Goal: Check status: Check status

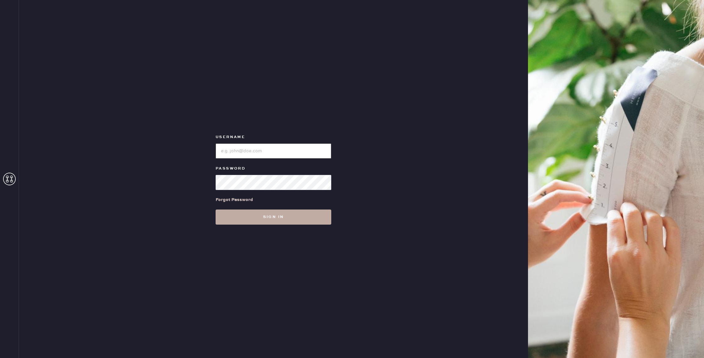
type input "reformationgoldcoastchicago"
click at [276, 218] on button "Sign in" at bounding box center [274, 216] width 116 height 15
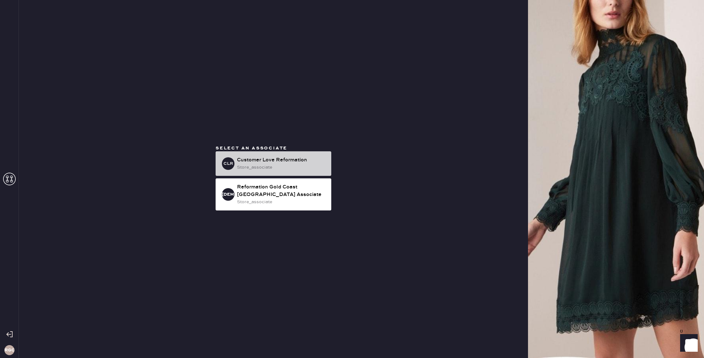
click at [289, 162] on div "Customer Love Reformation" at bounding box center [281, 160] width 89 height 8
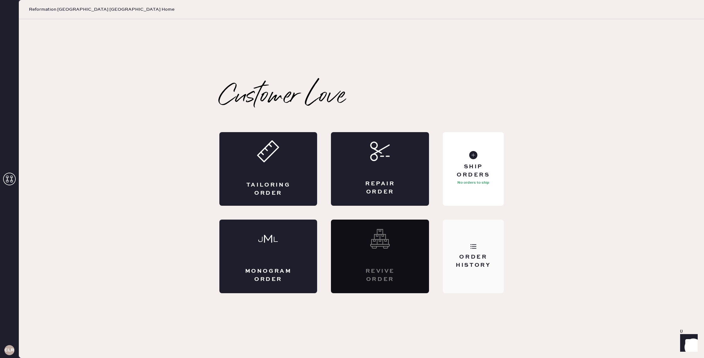
click at [477, 248] on div "Order History" at bounding box center [473, 256] width 61 height 74
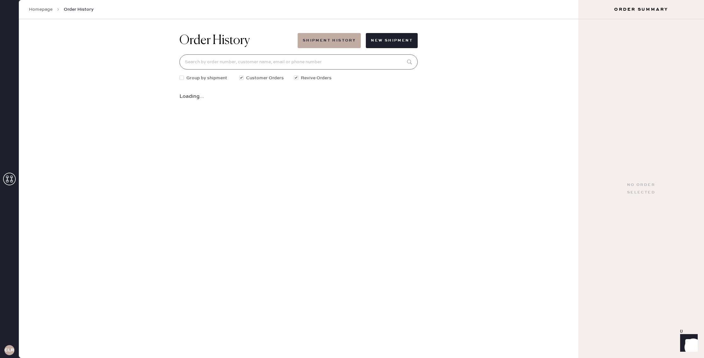
click at [312, 63] on input at bounding box center [298, 61] width 238 height 15
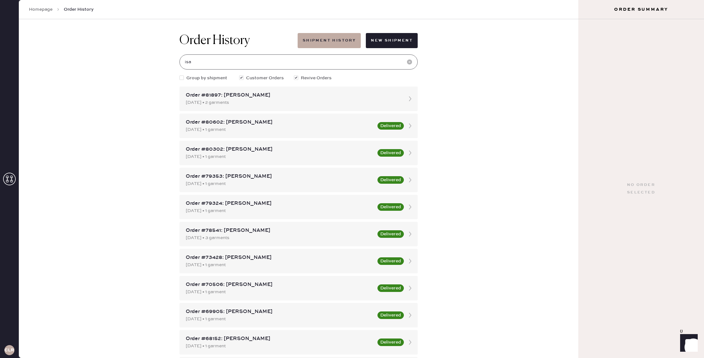
type input "[EMAIL_ADDRESS][DOMAIN_NAME]"
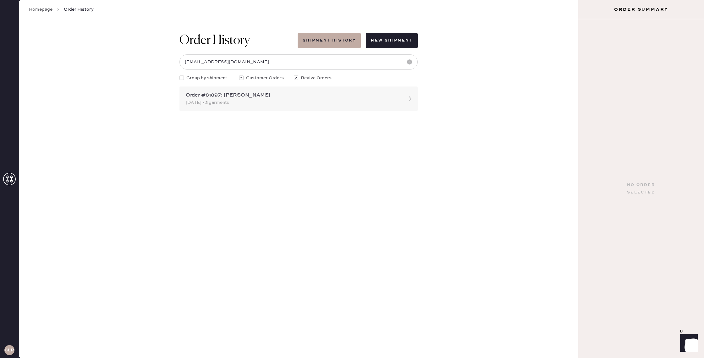
click at [249, 93] on div "Order #81897: [PERSON_NAME]" at bounding box center [293, 95] width 214 height 8
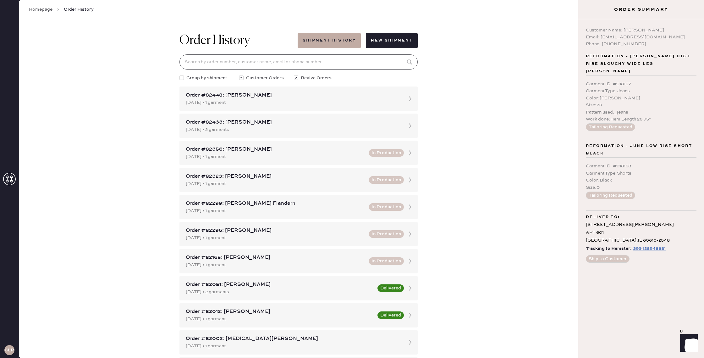
click at [310, 61] on input at bounding box center [298, 61] width 238 height 15
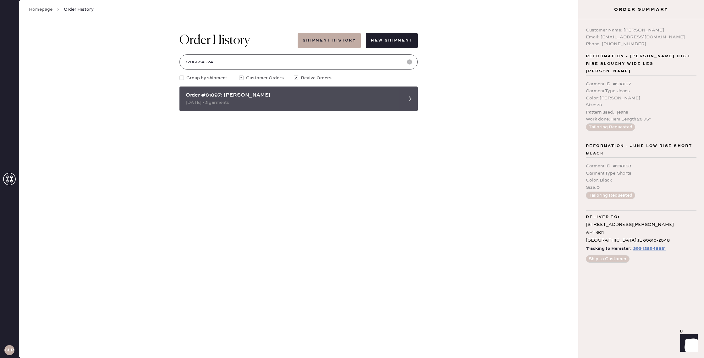
type input "7706684974"
click at [252, 98] on div "Order #81897: [PERSON_NAME]" at bounding box center [293, 95] width 214 height 8
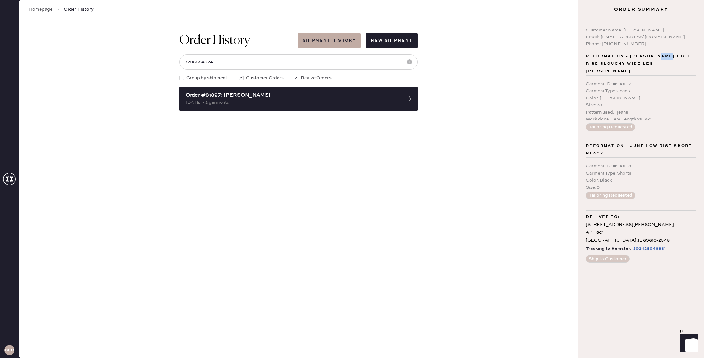
drag, startPoint x: 666, startPoint y: 53, endPoint x: 648, endPoint y: 62, distance: 20.4
click at [656, 58] on span "Reformation - [PERSON_NAME] High Rise Slouchy Wide Leg [PERSON_NAME]" at bounding box center [641, 63] width 111 height 23
drag, startPoint x: 695, startPoint y: 38, endPoint x: 577, endPoint y: 21, distance: 118.6
click at [577, 21] on div "CLR Homepage Order History Order History Shipment History New Shipment 77066849…" at bounding box center [352, 179] width 704 height 358
click at [318, 180] on div "Order History Shipment History New Shipment 7706684974 Group by shipment Custom…" at bounding box center [298, 188] width 559 height 338
